Goal: Information Seeking & Learning: Learn about a topic

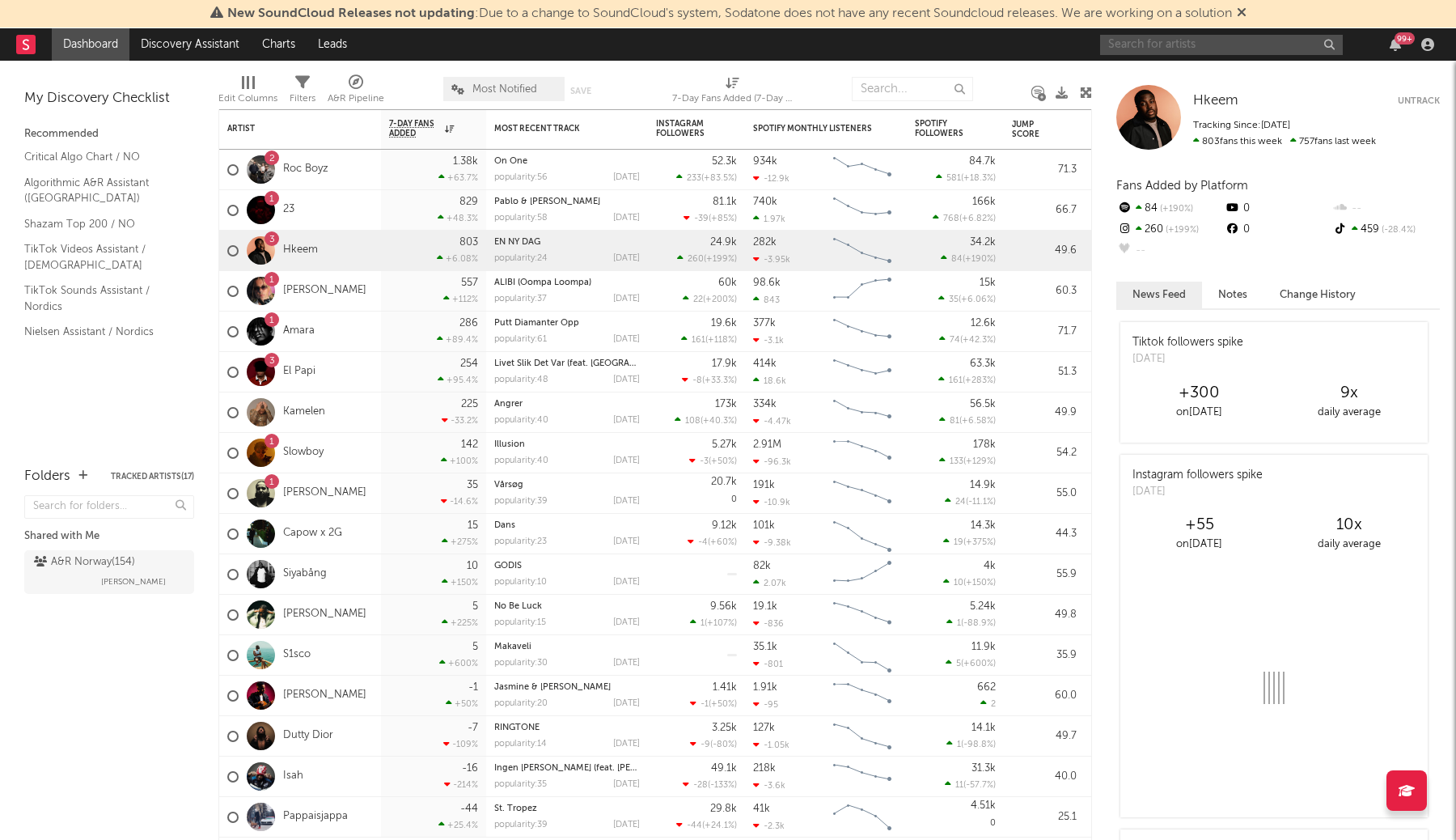
click at [1165, 40] on input "text" at bounding box center [1221, 45] width 243 height 20
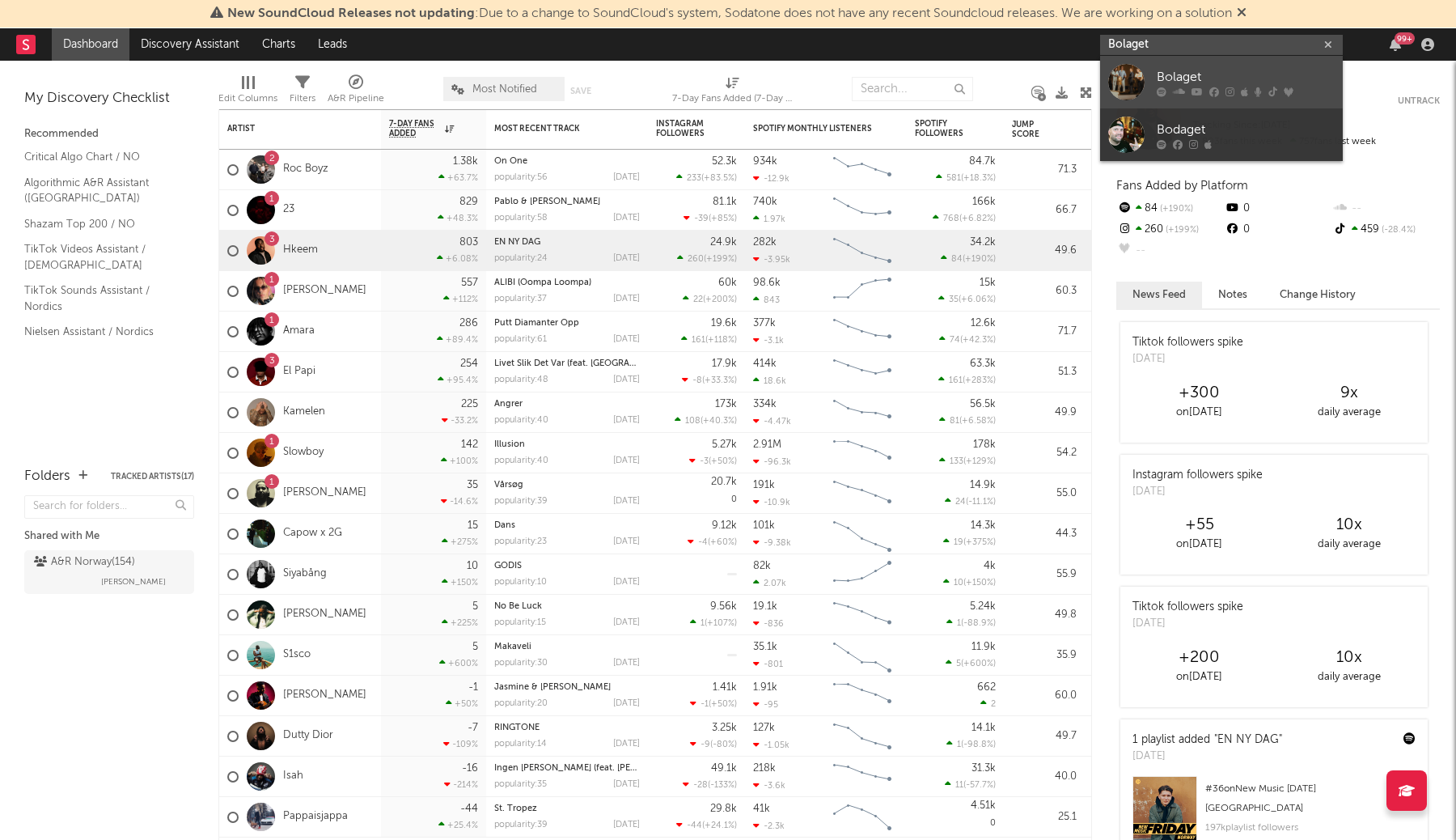
type input "Bolaget"
click at [1293, 84] on div "Bolaget" at bounding box center [1245, 76] width 178 height 19
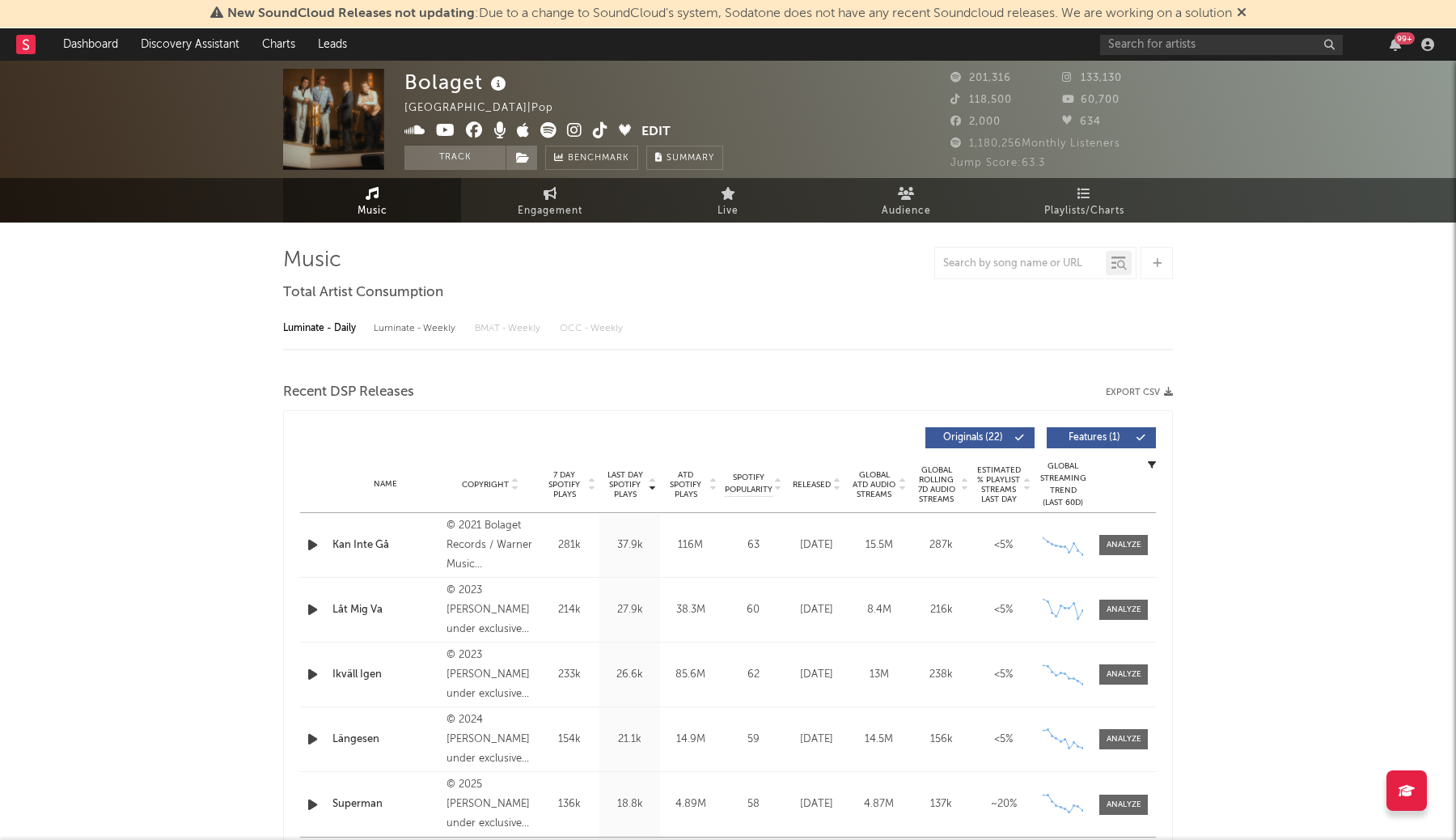
select select "6m"
